Goal: Find specific page/section: Find specific page/section

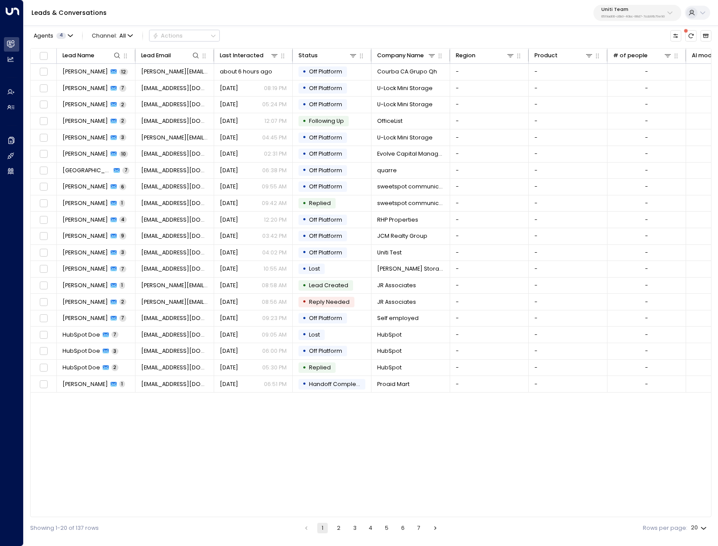
click at [616, 12] on p "Uniti Team" at bounding box center [632, 9] width 63 height 5
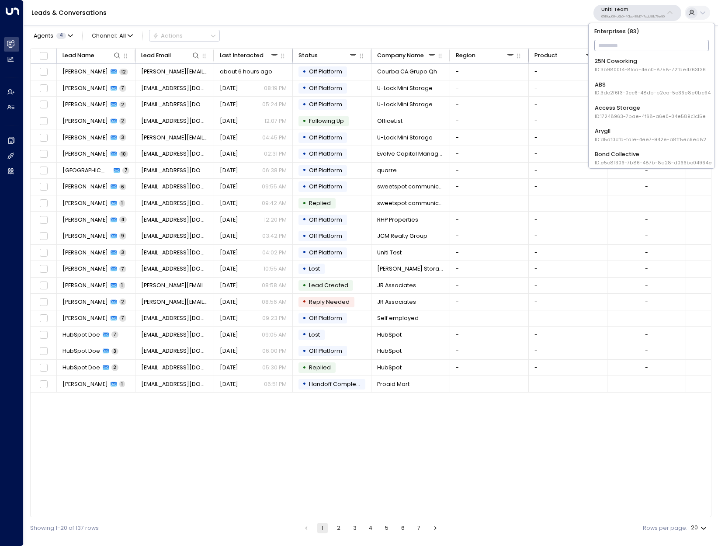
click at [636, 41] on input "text" at bounding box center [651, 45] width 115 height 15
type input "****"
click at [637, 104] on div "Uniti Demos ID: 4c025b01-9fa0-46ff-ab3a-a620b886896e" at bounding box center [651, 108] width 113 height 16
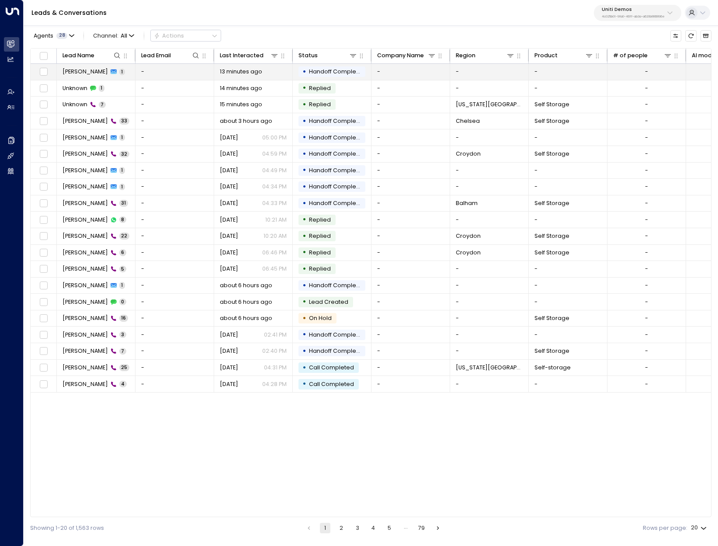
click at [119, 69] on span "1" at bounding box center [122, 72] width 6 height 7
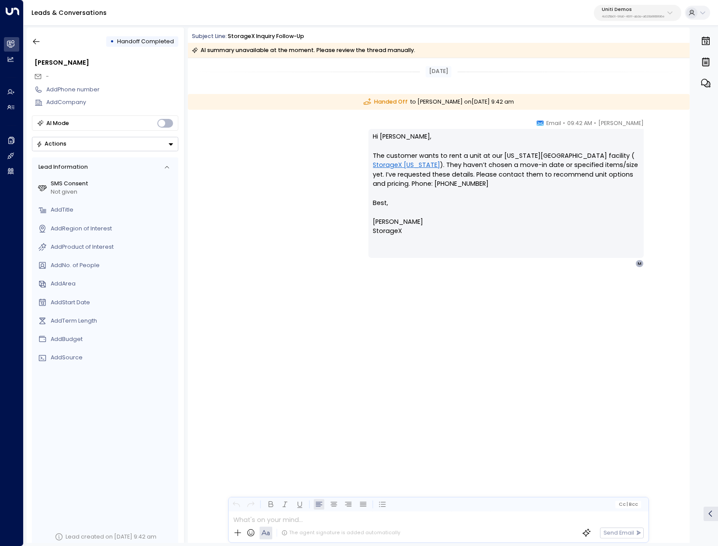
click at [626, 15] on p "4c025b01-9fa0-46ff-ab3a-a620b886896e" at bounding box center [633, 16] width 63 height 3
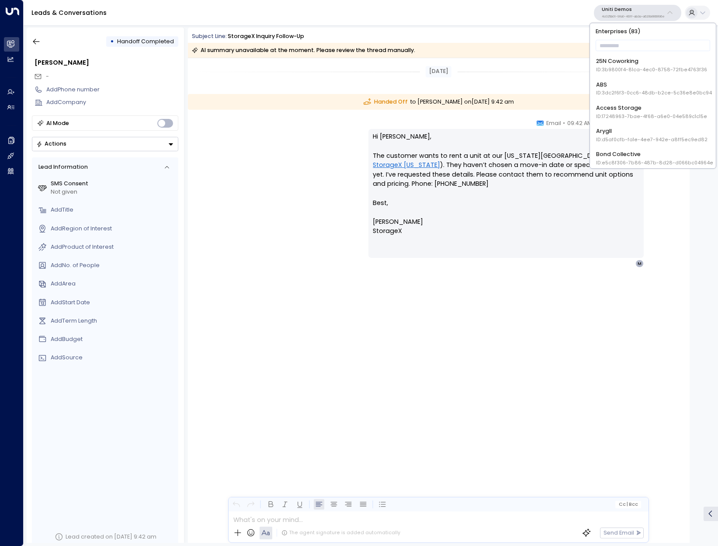
click at [517, 11] on div "Leads & Conversations Uniti Demos 4c025b01-9fa0-46ff-ab3a-a620b886896e" at bounding box center [371, 13] width 695 height 26
